Goal: Information Seeking & Learning: Compare options

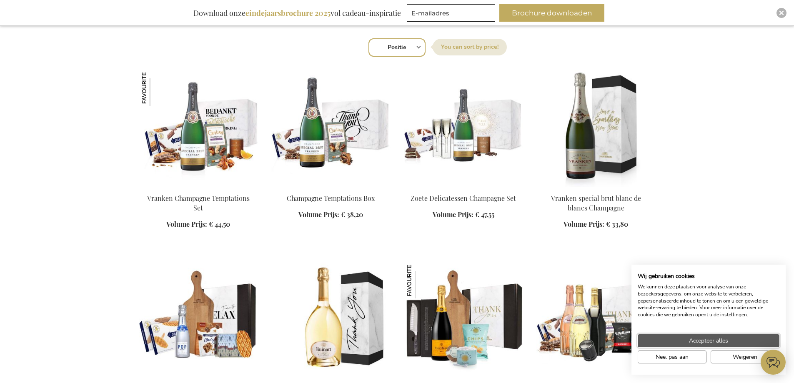
click at [710, 339] on span "Accepteer alles" at bounding box center [708, 340] width 39 height 9
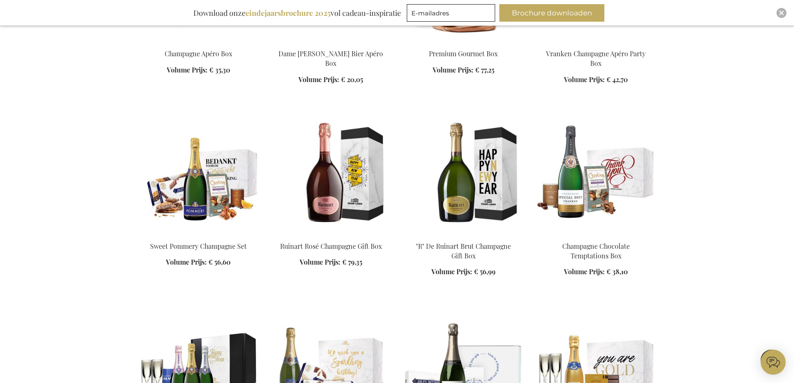
scroll to position [833, 0]
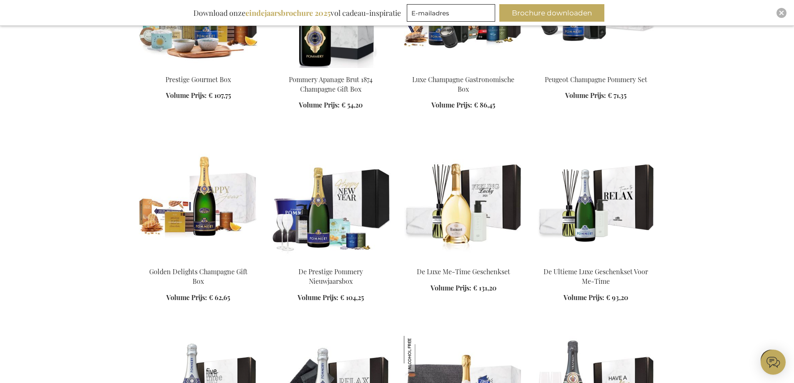
scroll to position [1459, 0]
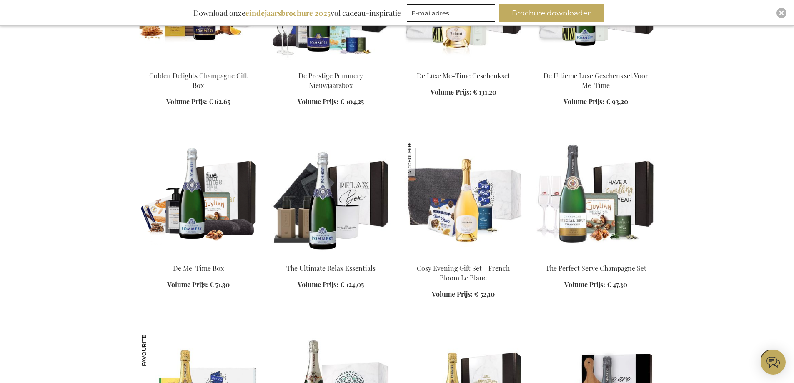
scroll to position [1584, 0]
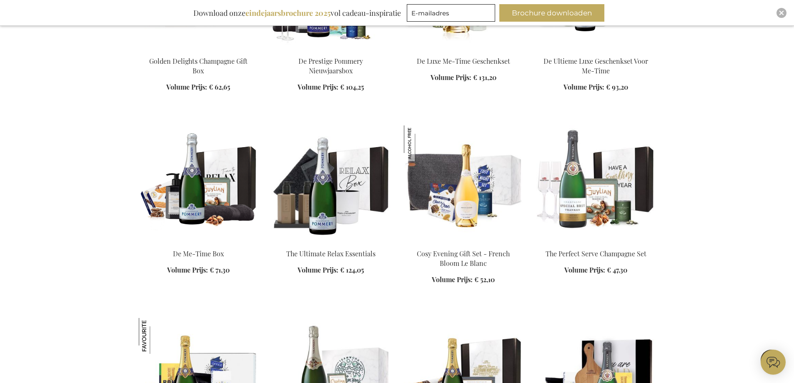
click at [210, 218] on img at bounding box center [198, 183] width 119 height 117
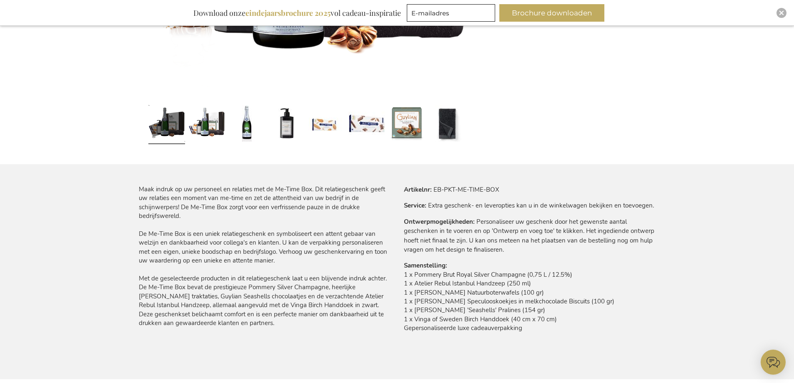
scroll to position [359, 0]
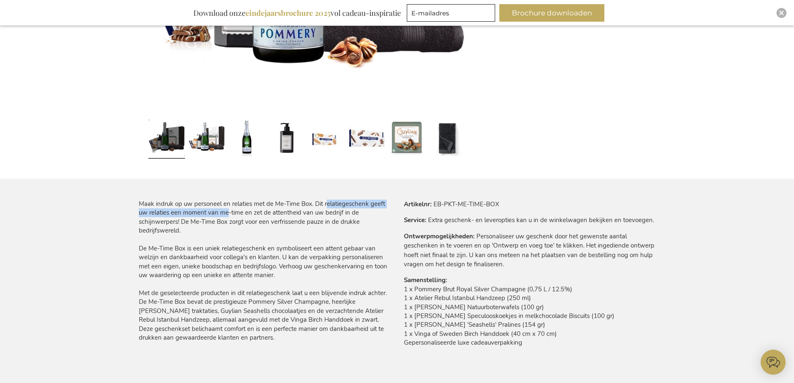
drag, startPoint x: 227, startPoint y: 208, endPoint x: 329, endPoint y: 203, distance: 102.7
click at [329, 203] on div "Maak indruk op uw personeel en relaties met de Me-Time Box. Dit relatiegeschenk…" at bounding box center [265, 271] width 252 height 143
drag, startPoint x: 161, startPoint y: 248, endPoint x: 293, endPoint y: 250, distance: 131.7
click at [293, 250] on div "Maak indruk op uw personeel en relaties met de Me-Time Box. Dit relatiegeschenk…" at bounding box center [265, 271] width 252 height 143
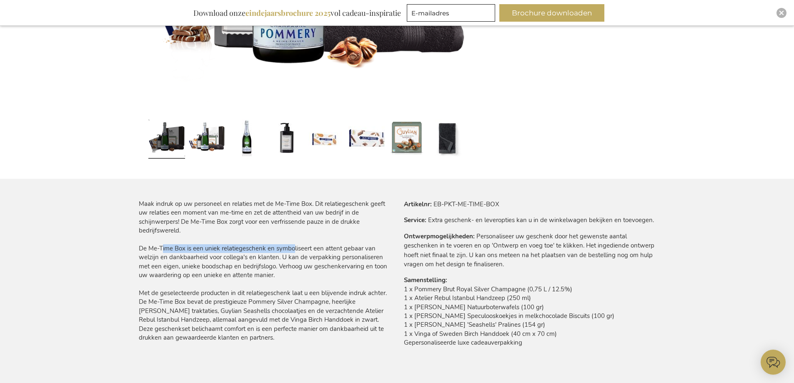
click at [293, 250] on div "Maak indruk op uw personeel en relaties met de Me-Time Box. Dit relatiegeschenk…" at bounding box center [265, 271] width 252 height 143
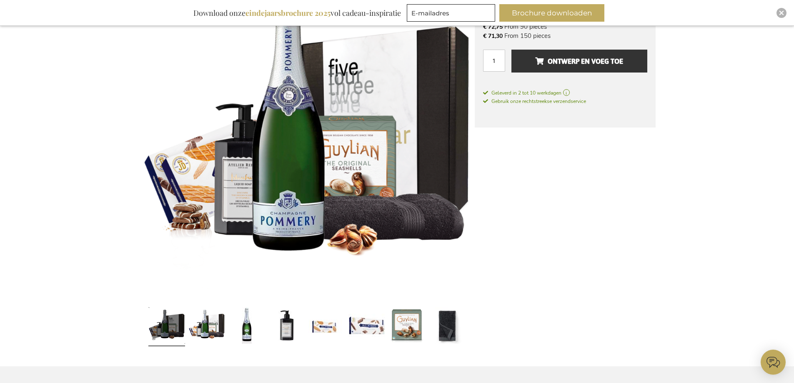
scroll to position [234, 0]
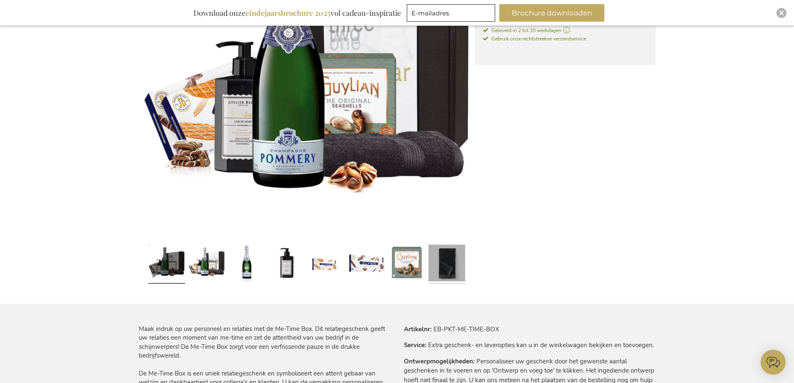
click at [458, 255] on link at bounding box center [446, 264] width 37 height 46
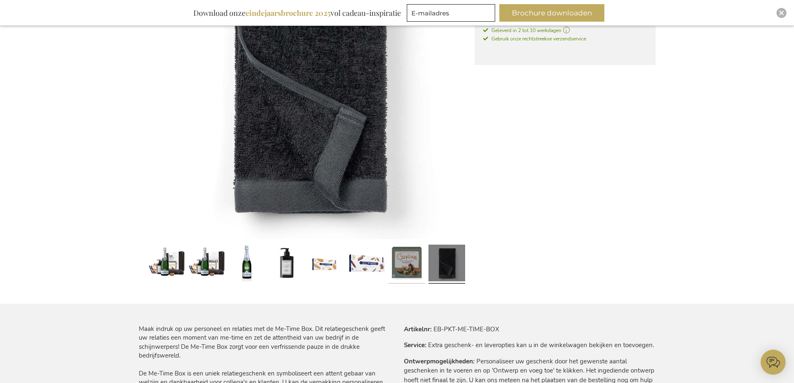
click at [419, 267] on link at bounding box center [406, 264] width 37 height 46
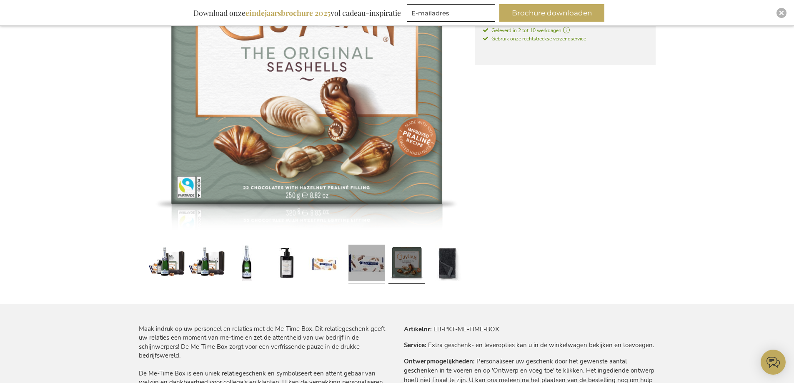
click at [361, 267] on link at bounding box center [366, 264] width 37 height 46
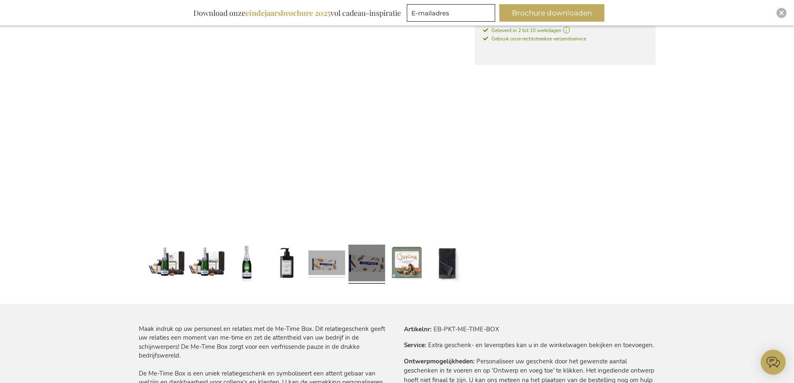
click at [335, 266] on link at bounding box center [326, 264] width 37 height 46
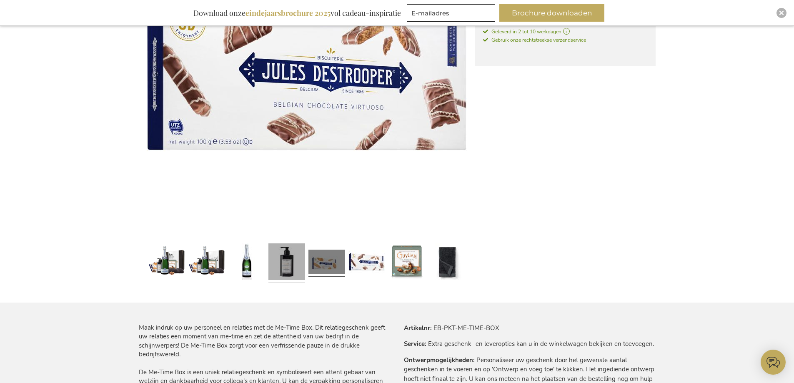
click at [295, 263] on link at bounding box center [286, 263] width 37 height 46
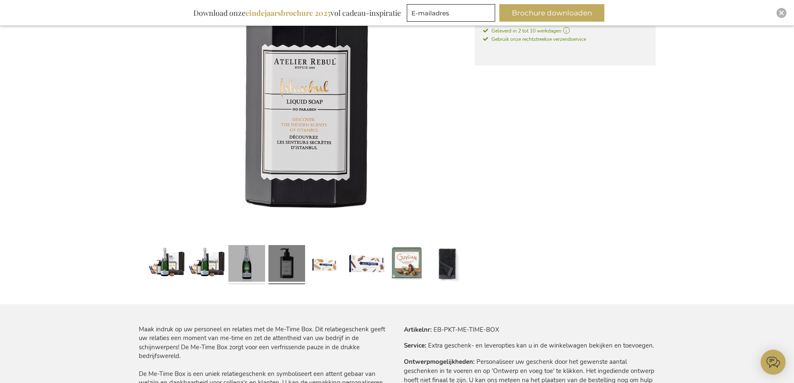
click at [230, 266] on link at bounding box center [246, 265] width 37 height 46
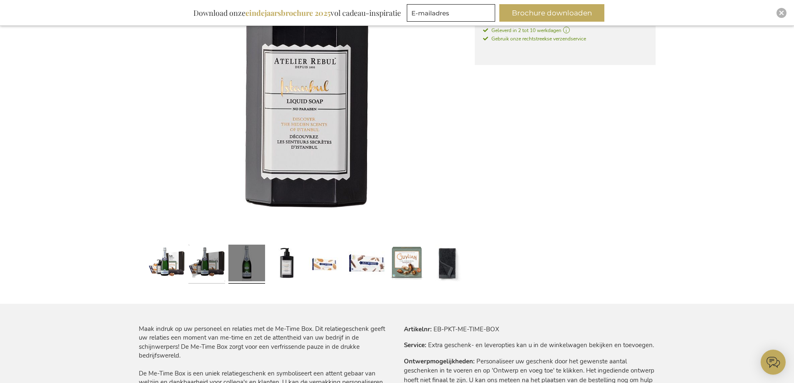
click at [210, 265] on link at bounding box center [206, 264] width 37 height 46
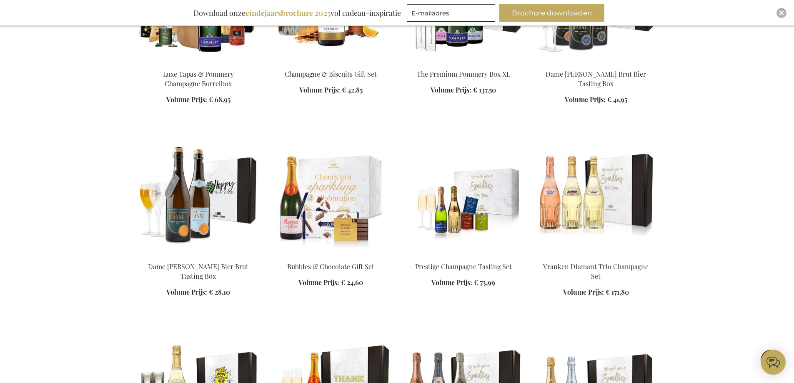
scroll to position [1138, 0]
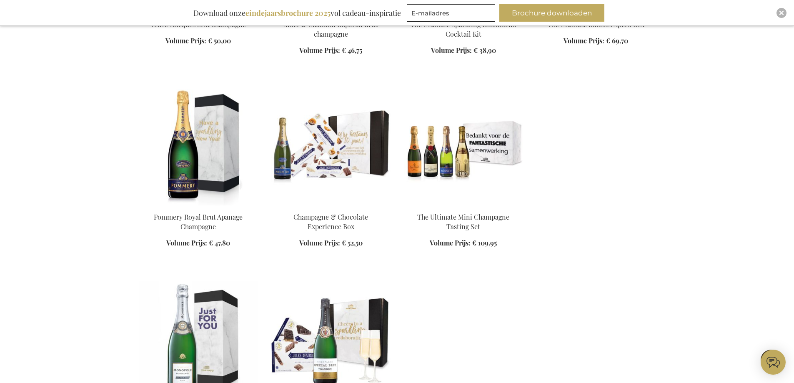
scroll to position [1929, 0]
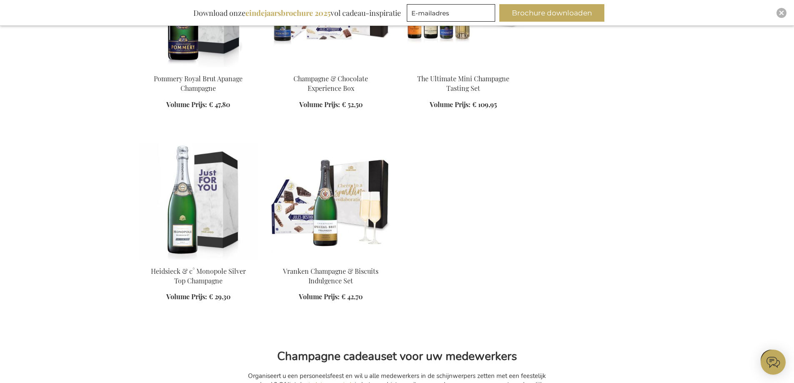
scroll to position [2013, 0]
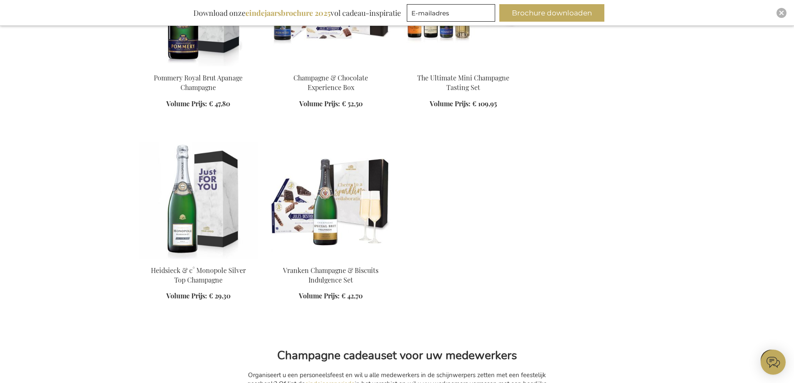
click at [366, 220] on img at bounding box center [330, 200] width 119 height 117
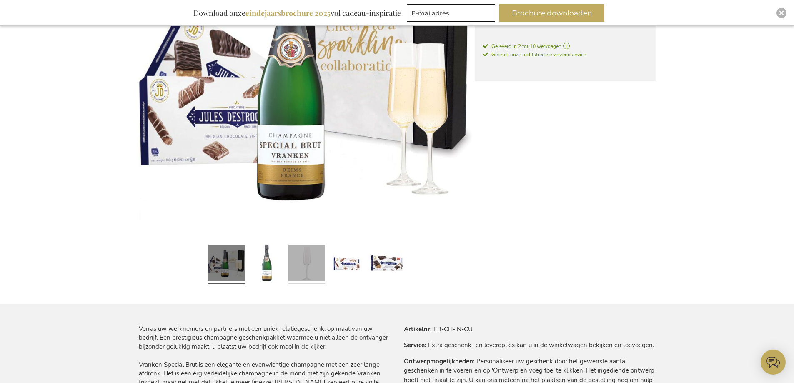
click at [306, 266] on link at bounding box center [306, 264] width 37 height 46
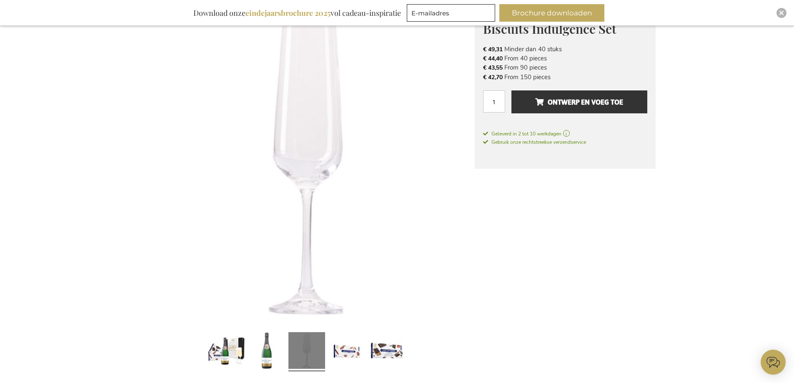
scroll to position [193, 0]
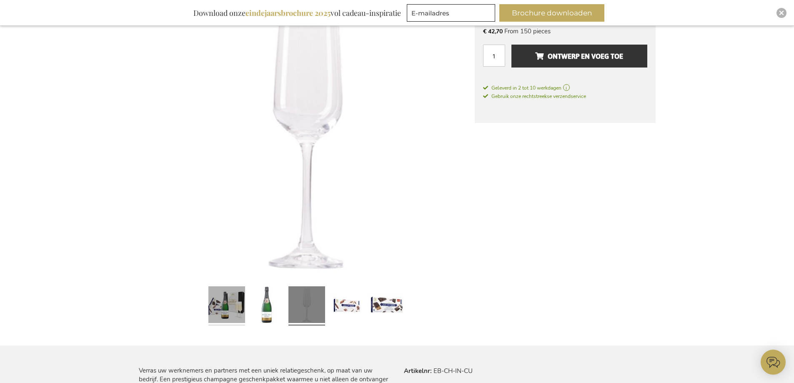
click at [221, 302] on link at bounding box center [226, 306] width 37 height 46
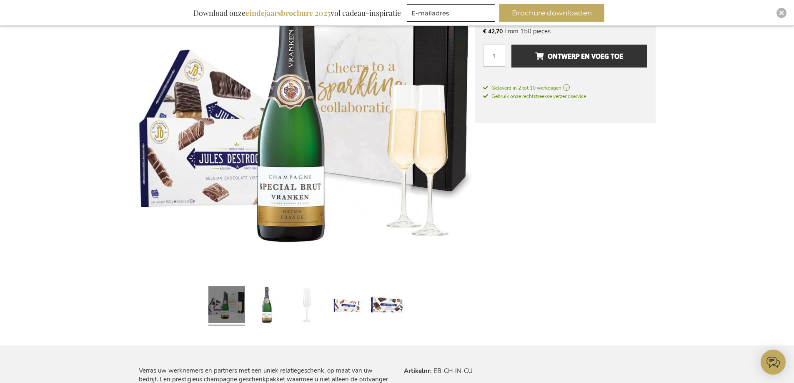
scroll to position [151, 0]
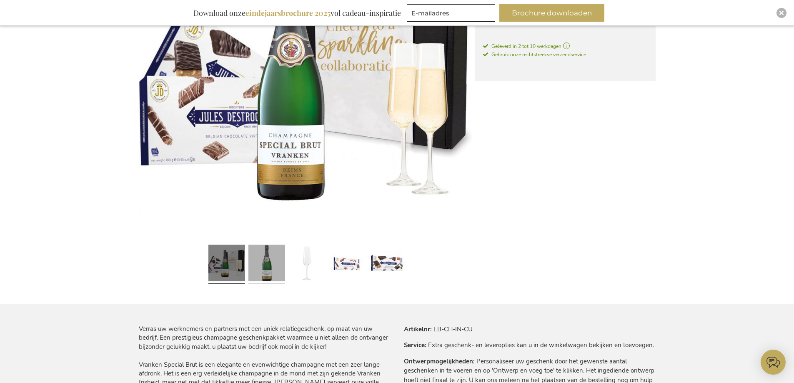
click at [259, 257] on link at bounding box center [266, 264] width 37 height 46
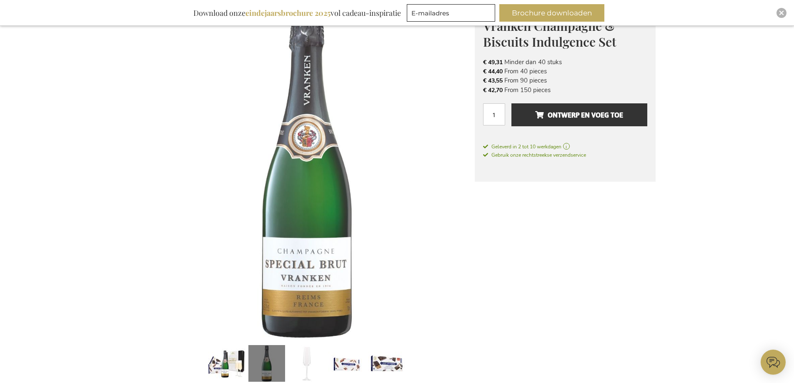
scroll to position [109, 0]
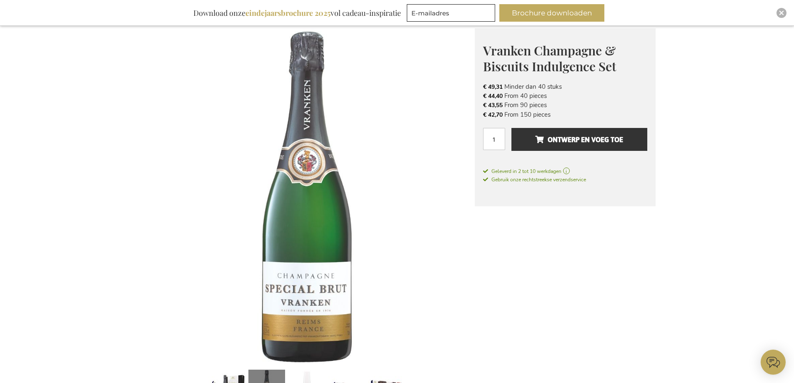
drag, startPoint x: 558, startPoint y: 113, endPoint x: 502, endPoint y: 113, distance: 56.3
click at [502, 113] on li "€ 42,70 From 150 pieces" at bounding box center [565, 114] width 164 height 9
click at [502, 113] on span "€ 42,70" at bounding box center [493, 115] width 20 height 8
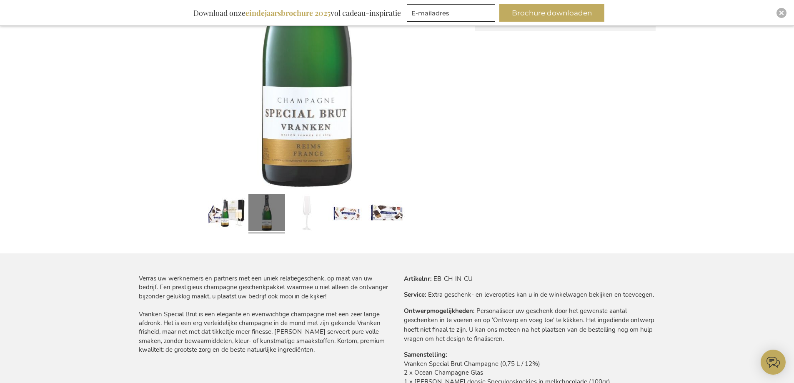
scroll to position [318, 0]
